Goal: Contribute content: Add original content to the website for others to see

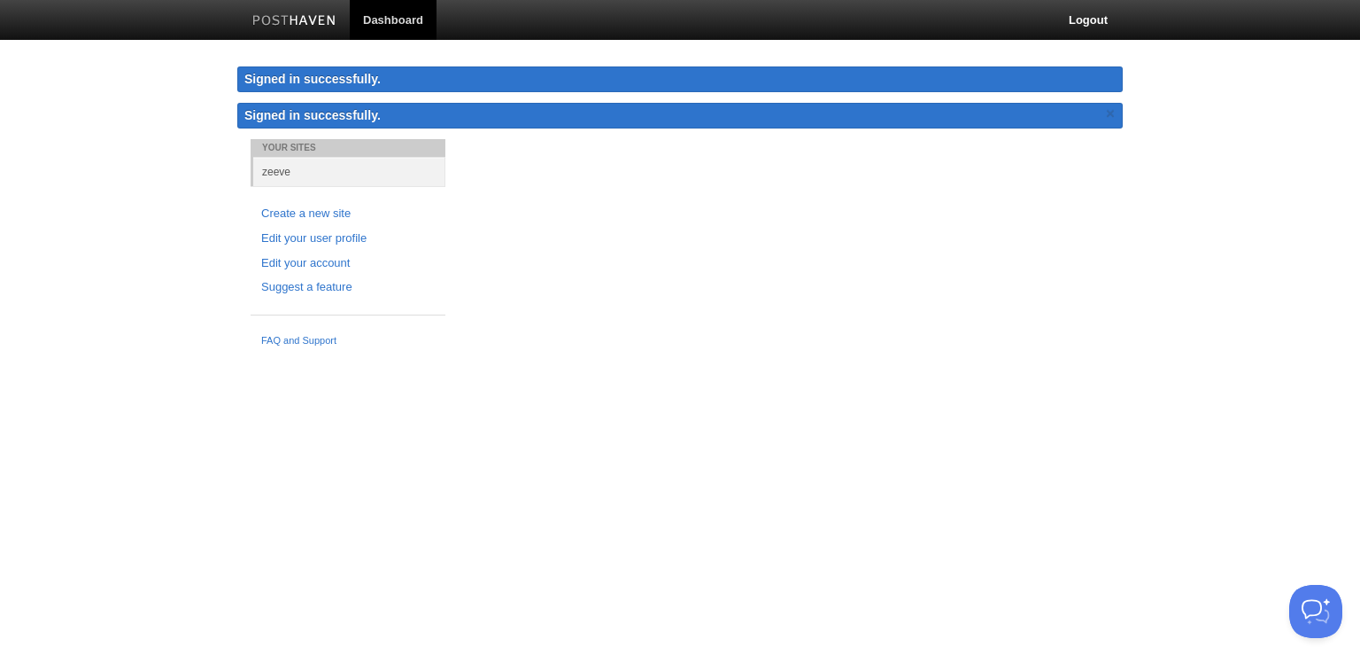
click at [681, 284] on div "Your Sites zeeve Create a new site Edit your user profile Edit your account Sug…" at bounding box center [680, 247] width 886 height 216
click at [397, 10] on link "Dashboard" at bounding box center [393, 20] width 87 height 40
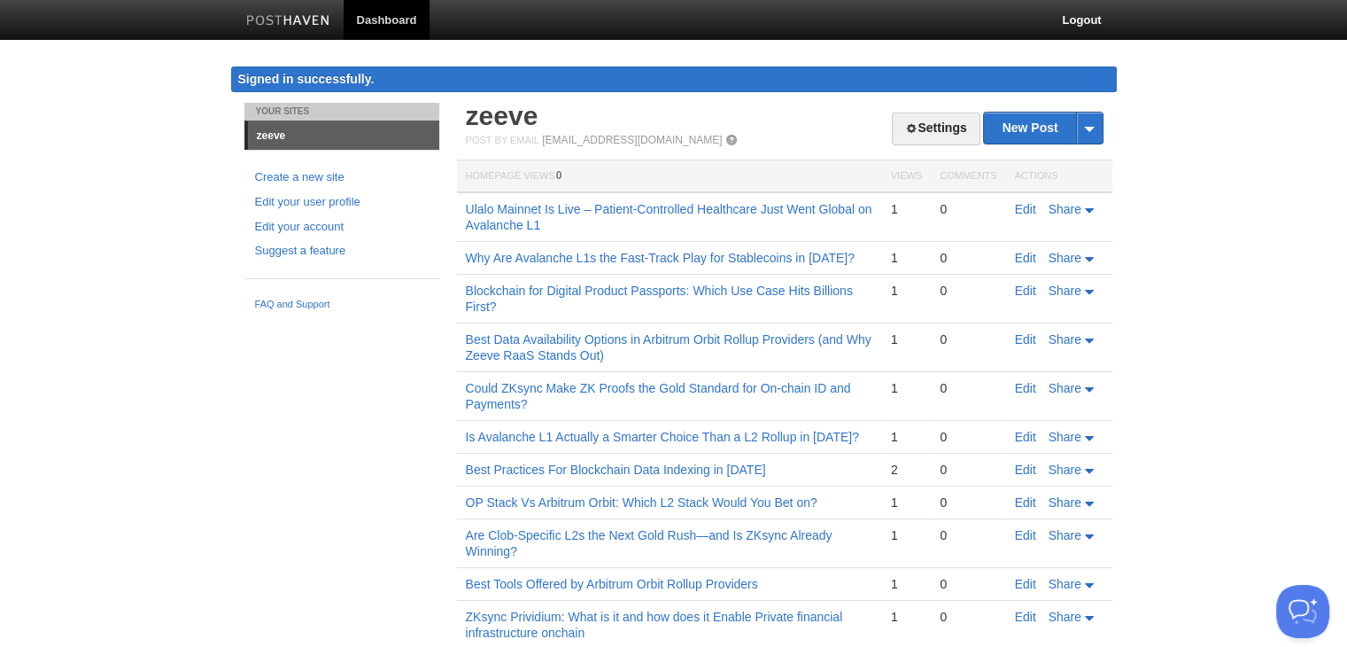
drag, startPoint x: 1005, startPoint y: 159, endPoint x: 1011, endPoint y: 151, distance: 9.6
click at [1011, 151] on div "Settings New Post by Web by Email zeeve Post by Email post@zeeve.posthaven.com …" at bounding box center [785, 539] width 638 height 873
click at [1013, 137] on link "New Post" at bounding box center [1043, 127] width 118 height 31
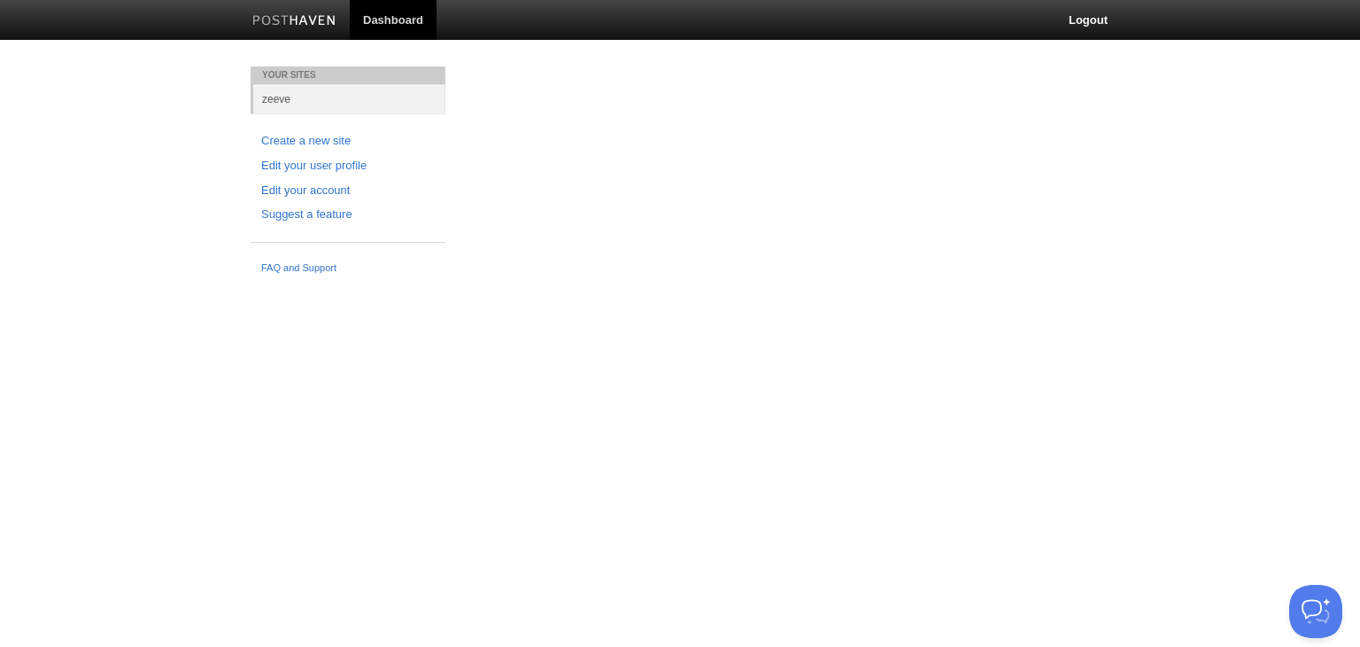
click at [871, 167] on div "Your Sites zeeve Create a new site Edit your user profile Edit your account Sug…" at bounding box center [680, 174] width 886 height 216
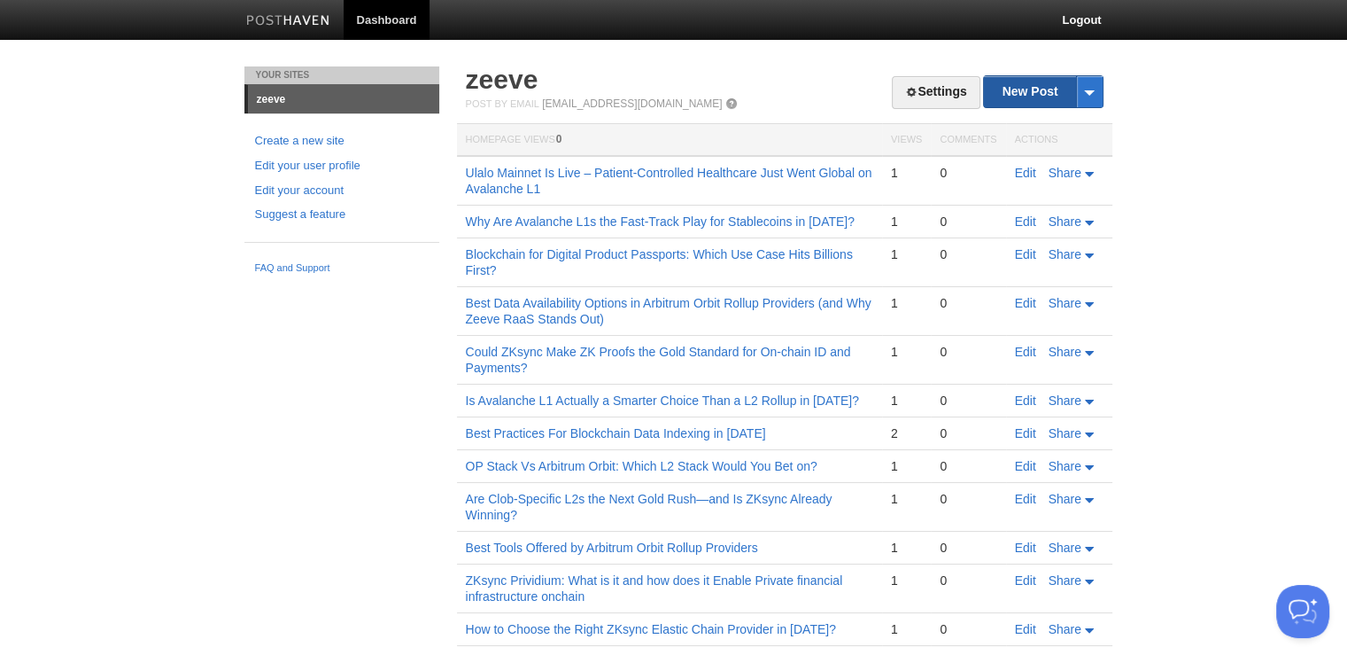
click at [1068, 92] on link "New Post" at bounding box center [1043, 91] width 118 height 31
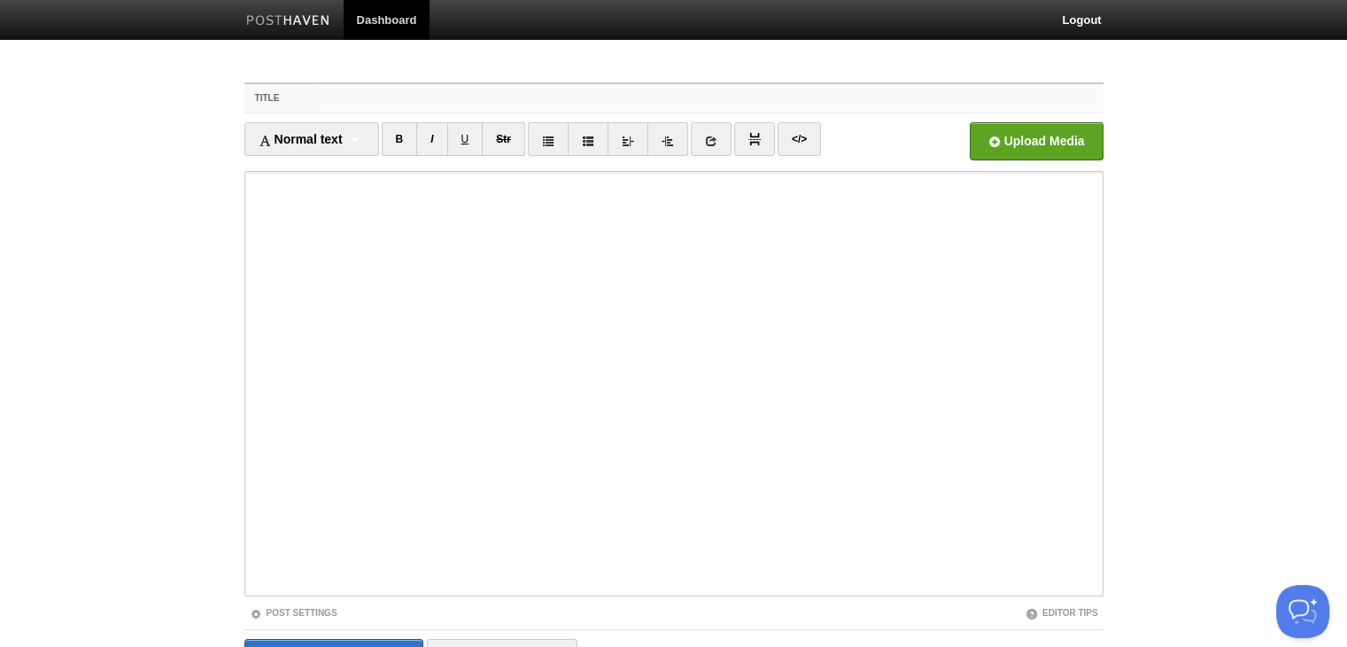
click at [408, 98] on input "Title" at bounding box center [708, 98] width 787 height 28
paste input "Babylon Staking Explained: Earn $BABY Staking Rewards with Zeeve Validator"
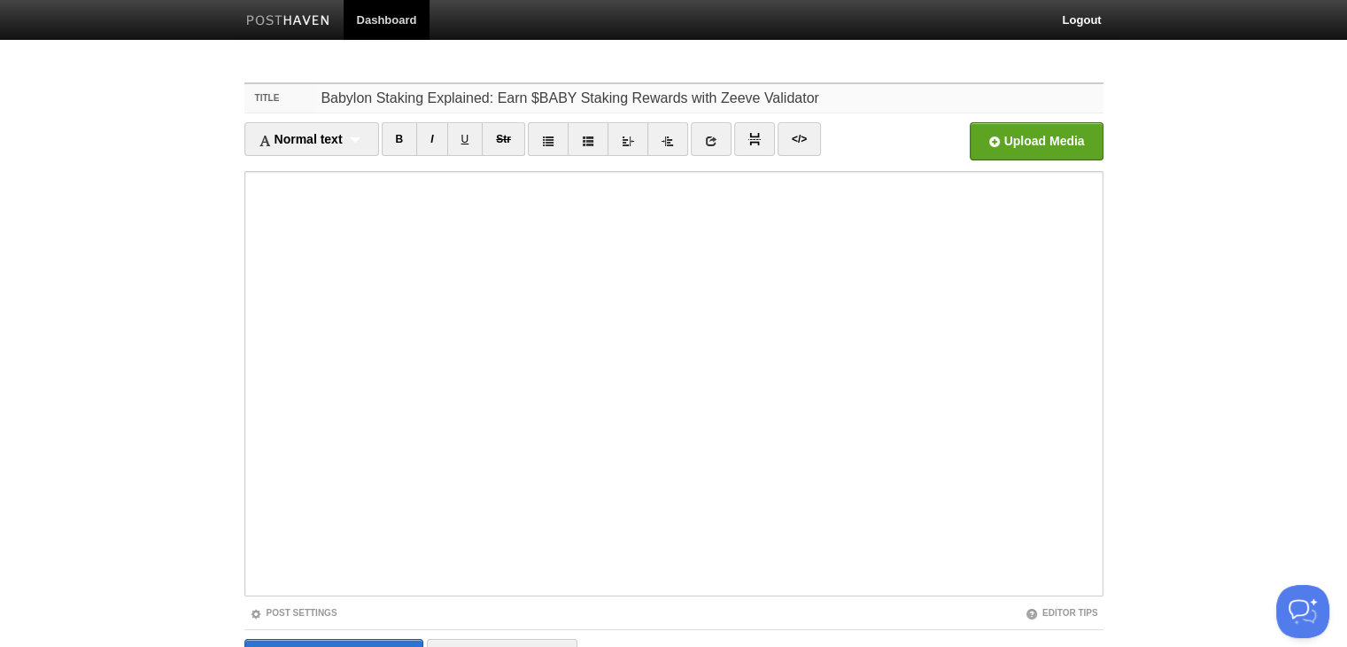
type input "Babylon Staking Explained: Earn $BABY Staking Rewards with Zeeve Validator"
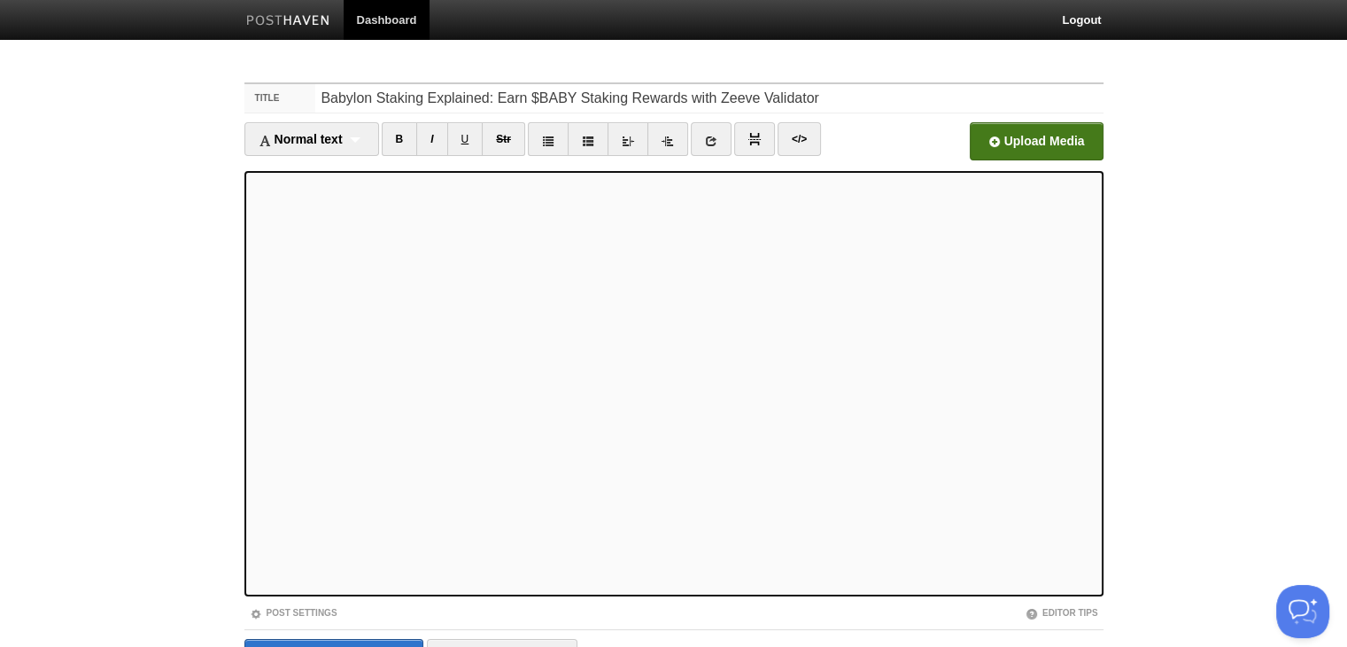
click at [1042, 131] on input "file" at bounding box center [501, 146] width 1341 height 90
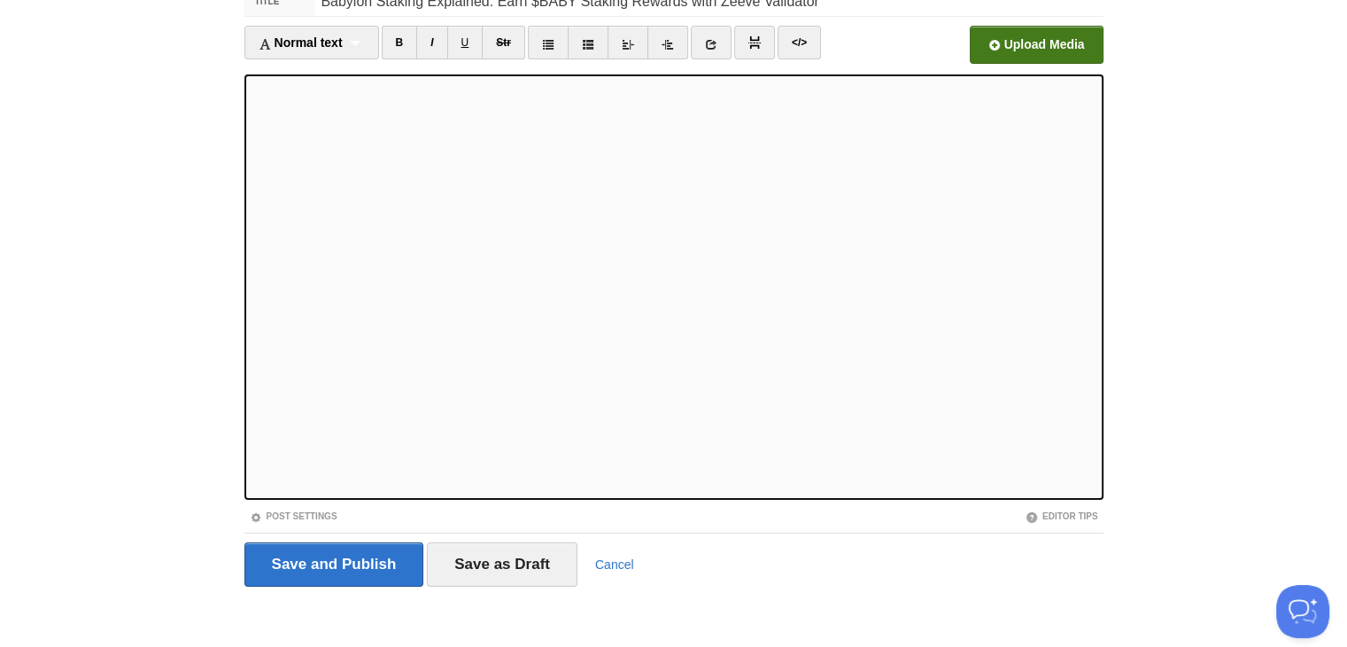
scroll to position [101, 0]
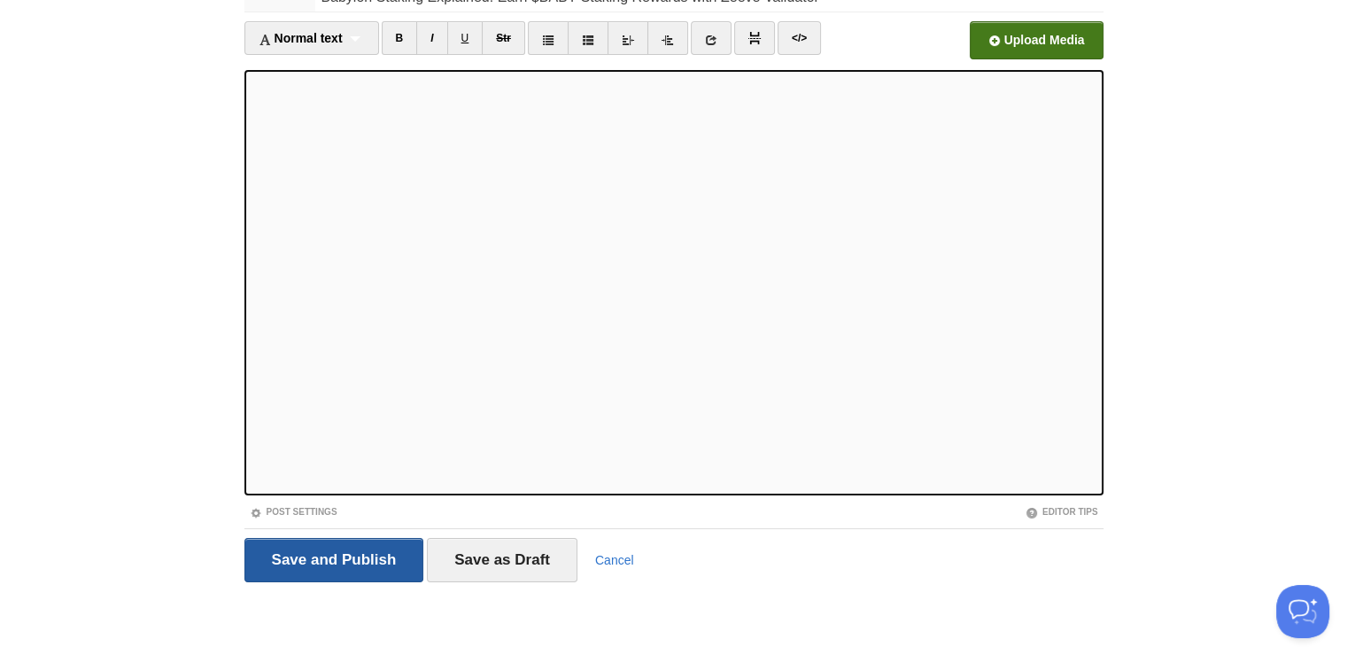
click at [357, 561] on input "Save and Publish" at bounding box center [334, 560] width 180 height 44
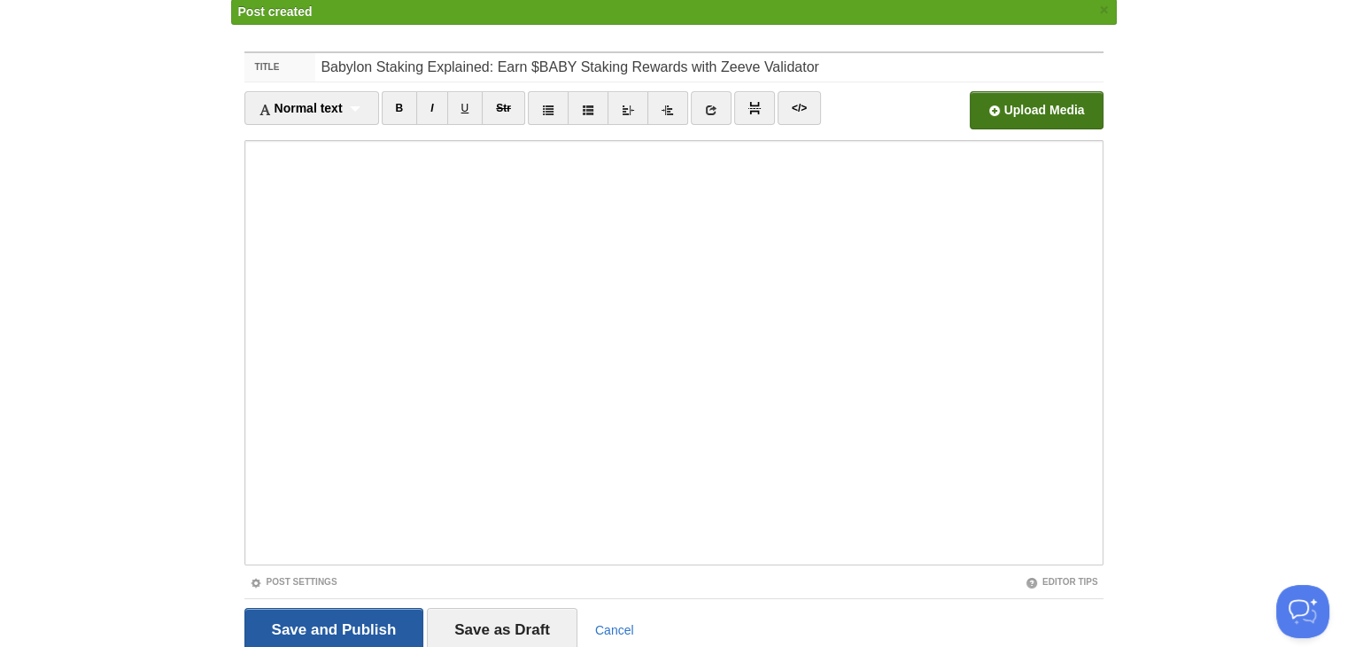
scroll to position [66, 0]
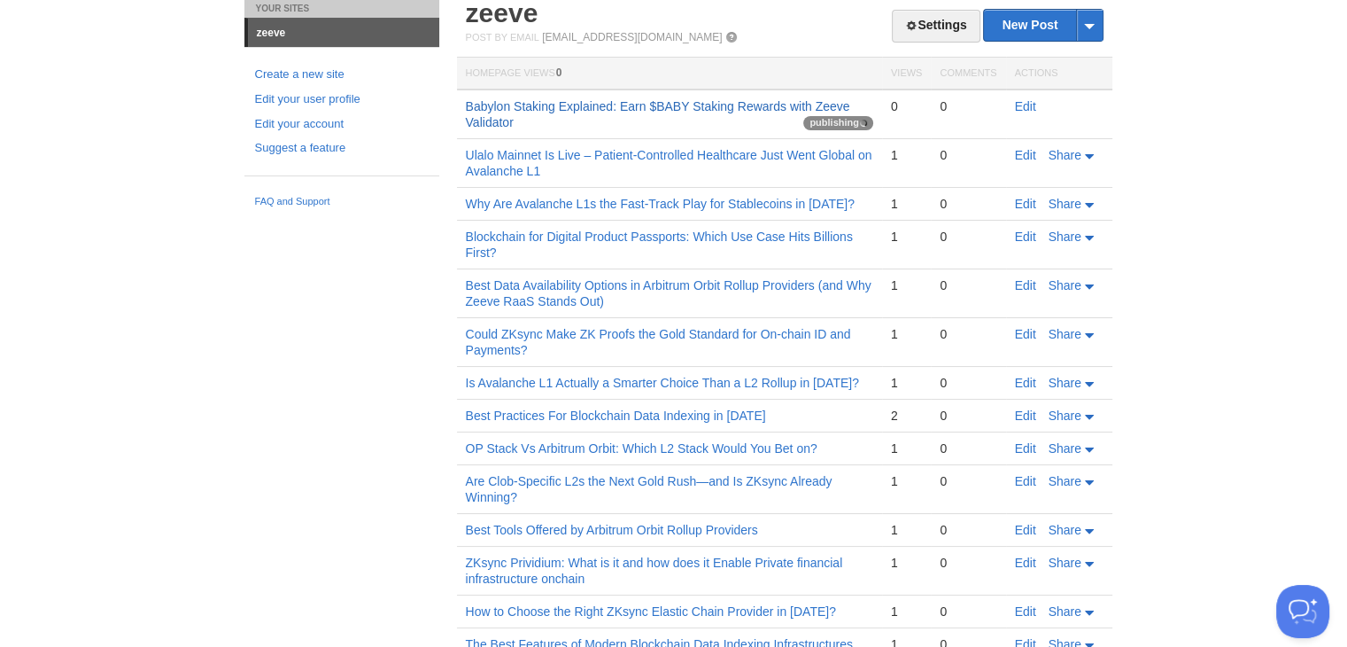
click at [575, 102] on link "Babylon Staking Explained: Earn $BABY Staking Rewards with Zeeve Validator" at bounding box center [658, 114] width 384 height 30
click at [577, 103] on link "Babylon Staking Explained: Earn $BABY Staking Rewards with Zeeve Validator" at bounding box center [658, 114] width 384 height 30
